Goal: Check status: Check status

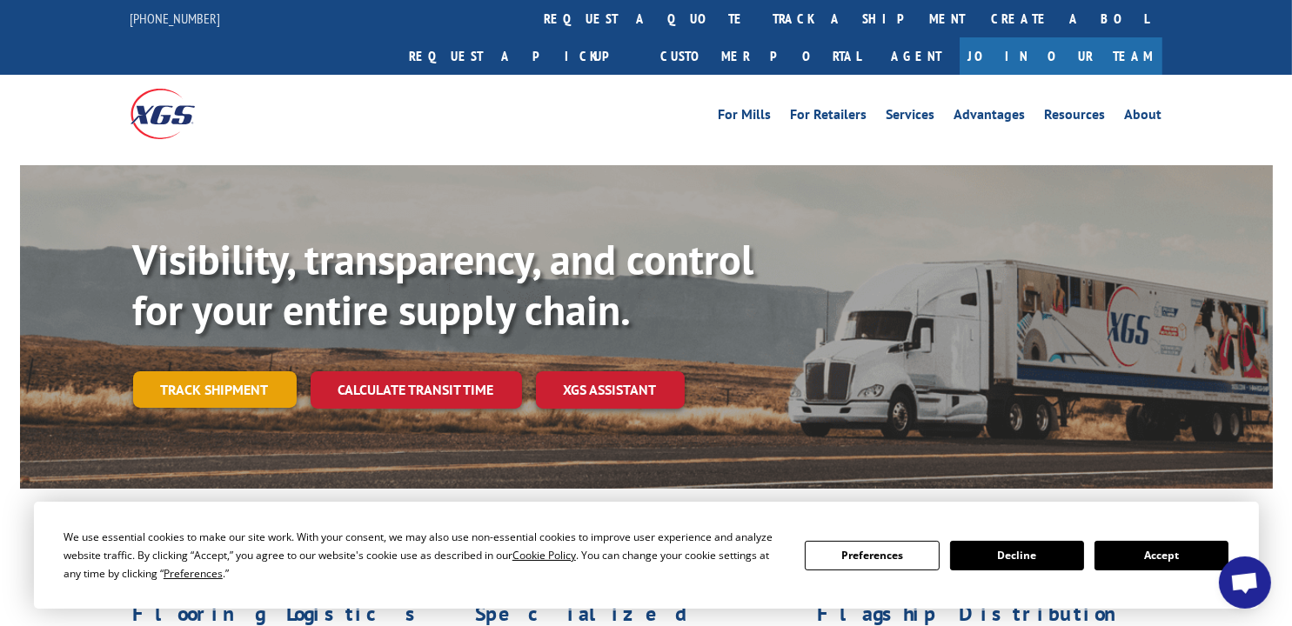
click at [224, 371] on link "Track shipment" at bounding box center [215, 389] width 164 height 37
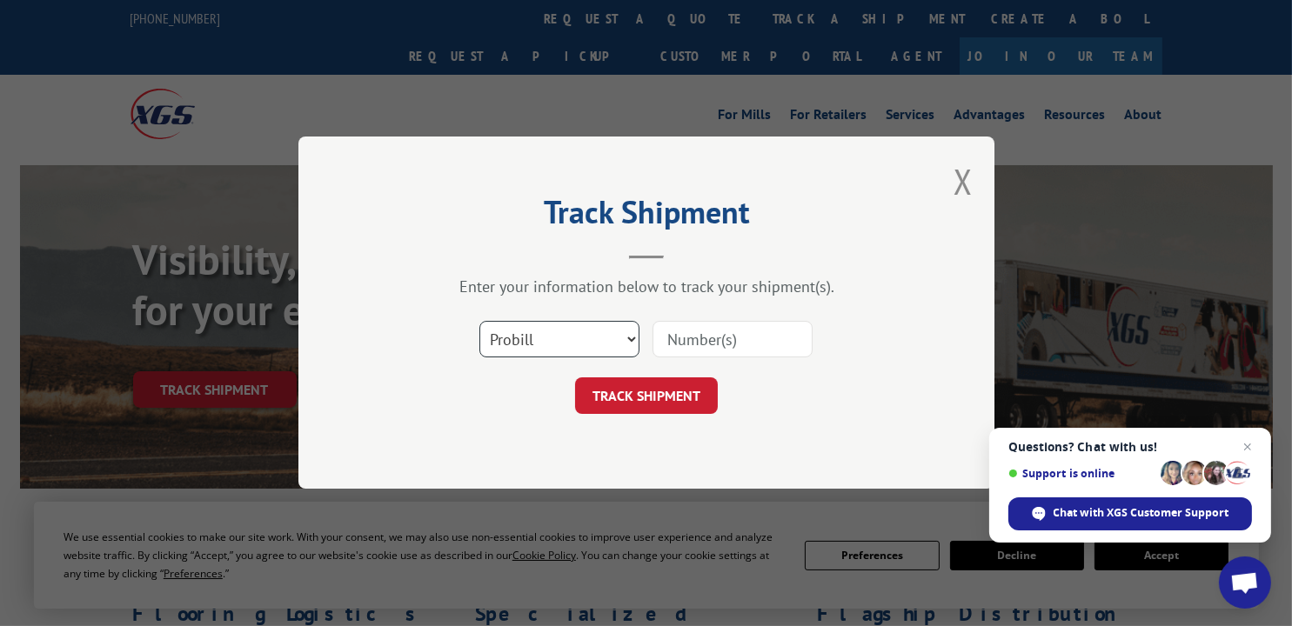
click at [631, 340] on select "Select category... Probill BOL PO" at bounding box center [559, 340] width 160 height 37
select select "bol"
click at [479, 322] on select "Select category... Probill BOL PO" at bounding box center [559, 340] width 160 height 37
click at [691, 337] on input at bounding box center [732, 340] width 160 height 37
type input "6100049622"
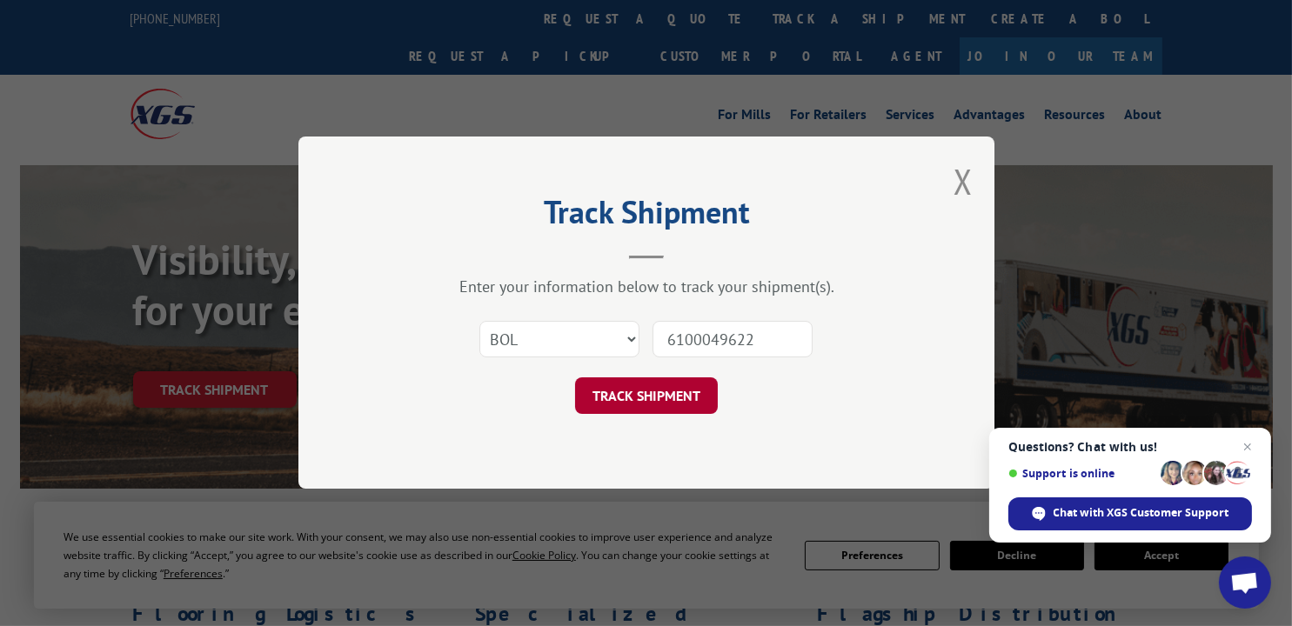
click at [670, 393] on button "TRACK SHIPMENT" at bounding box center [646, 396] width 143 height 37
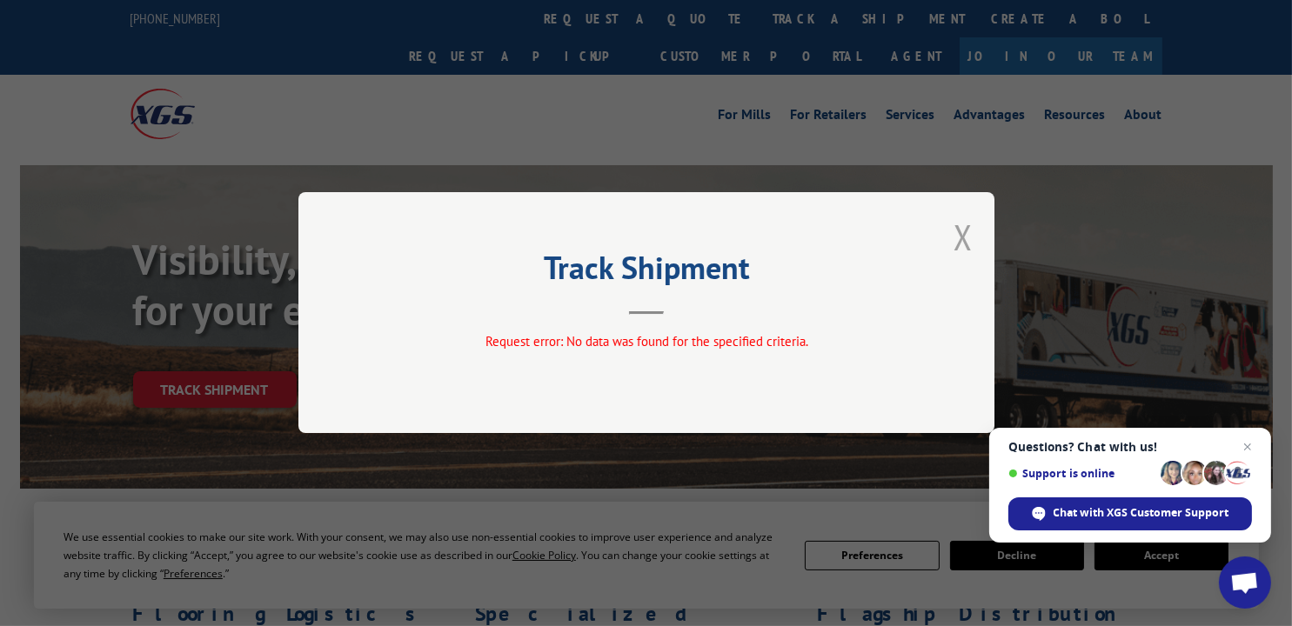
click at [963, 236] on button "Close modal" at bounding box center [962, 237] width 19 height 46
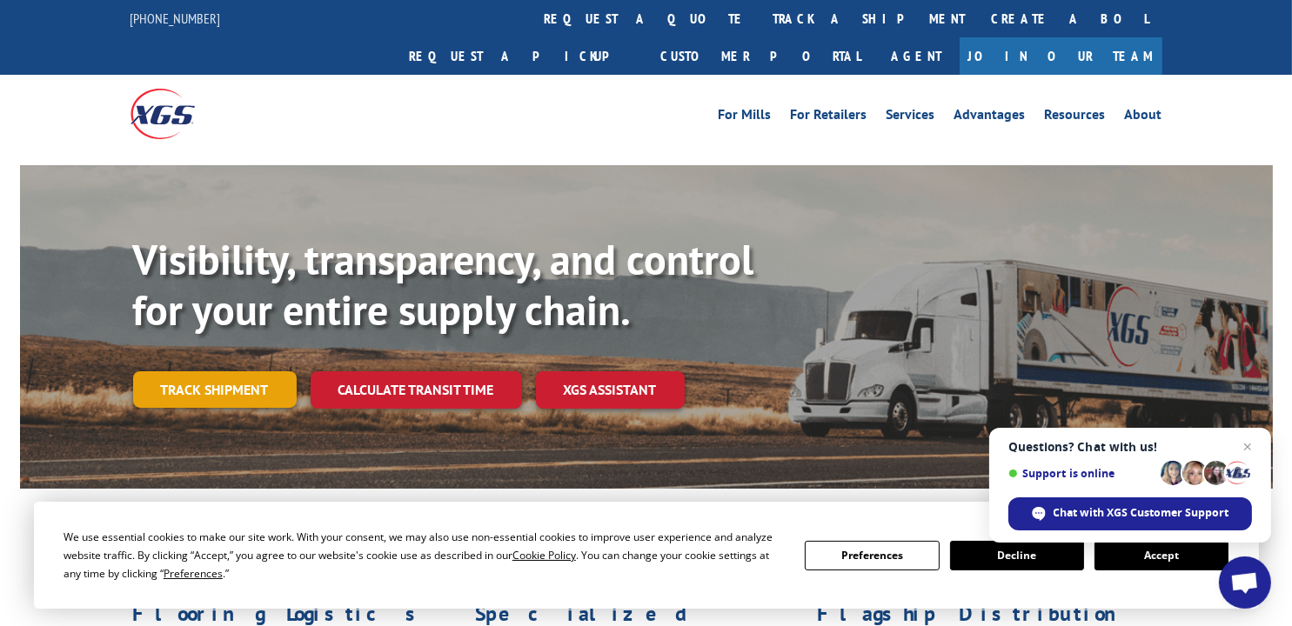
click at [209, 371] on link "Track shipment" at bounding box center [215, 389] width 164 height 37
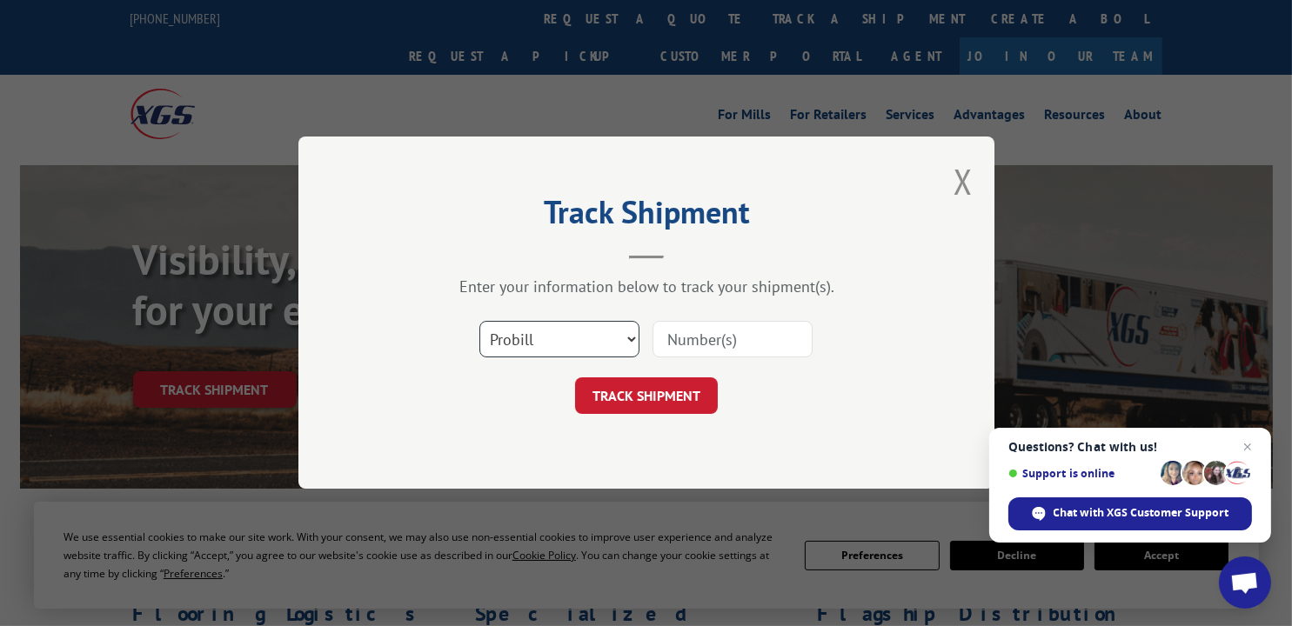
click at [625, 337] on select "Select category... Probill BOL PO" at bounding box center [559, 340] width 160 height 37
select select "bol"
click at [479, 322] on select "Select category... Probill BOL PO" at bounding box center [559, 340] width 160 height 37
click at [720, 338] on input at bounding box center [732, 340] width 160 height 37
click at [963, 179] on button "Close modal" at bounding box center [962, 181] width 19 height 46
